Goal: Task Accomplishment & Management: Use online tool/utility

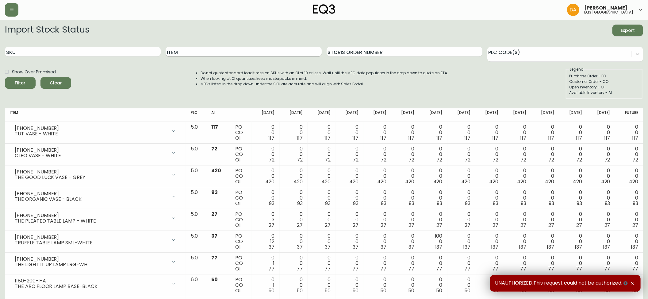
click at [246, 48] on input "Item" at bounding box center [243, 52] width 156 height 10
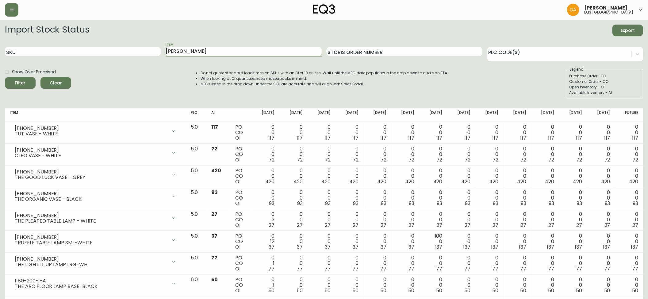
type input "addie"
click at [5, 77] on button "Filter" at bounding box center [20, 83] width 31 height 12
